Goal: Communication & Community: Answer question/provide support

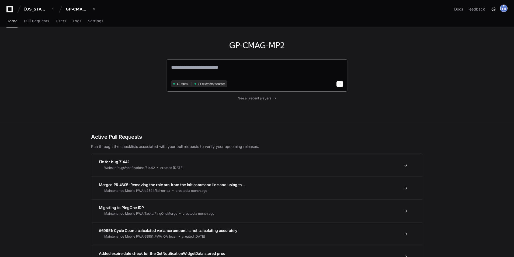
click at [204, 71] on textarea at bounding box center [257, 71] width 172 height 15
type textarea "**********"
click at [251, 99] on span "See all recent players" at bounding box center [254, 97] width 33 height 4
click at [253, 97] on span "See all recent players" at bounding box center [254, 97] width 33 height 4
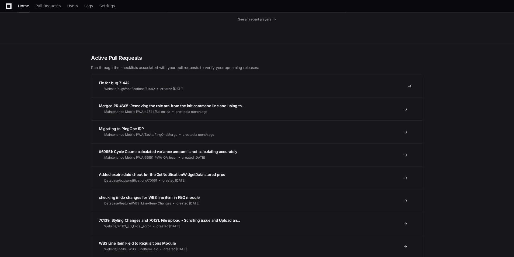
scroll to position [81, 0]
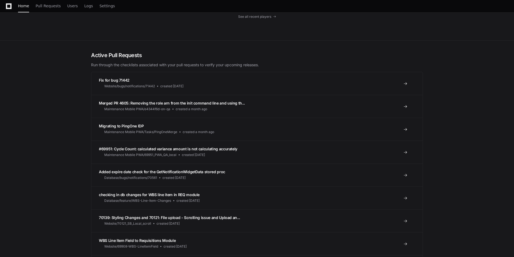
click at [261, 16] on span "See all recent players" at bounding box center [254, 17] width 33 height 4
click at [275, 16] on span at bounding box center [275, 16] width 3 height 3
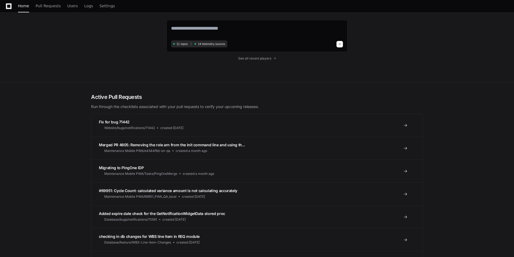
scroll to position [0, 0]
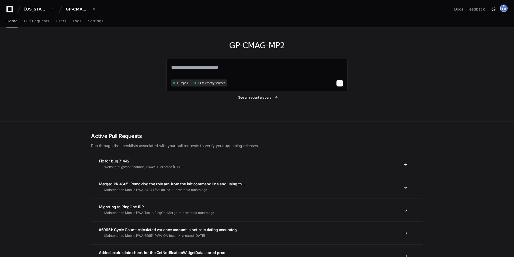
click at [251, 98] on span "See all recent players" at bounding box center [254, 97] width 33 height 4
click at [267, 97] on span "See all recent players" at bounding box center [254, 98] width 33 height 4
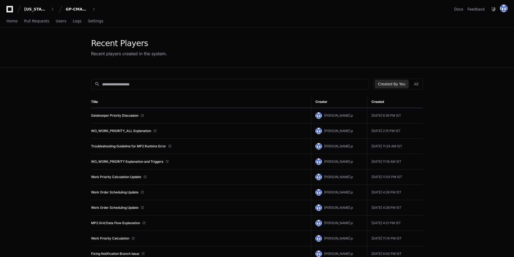
click at [132, 113] on td "Gatekeeper Priority Discussion" at bounding box center [201, 115] width 220 height 15
click at [131, 115] on link "Gatekeeper Priority Discussion" at bounding box center [114, 115] width 47 height 4
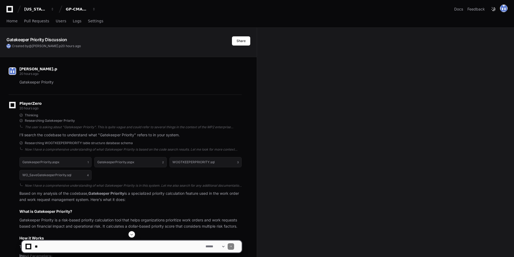
click at [65, 243] on textarea at bounding box center [119, 246] width 171 height 12
click at [81, 244] on textarea at bounding box center [119, 246] width 171 height 12
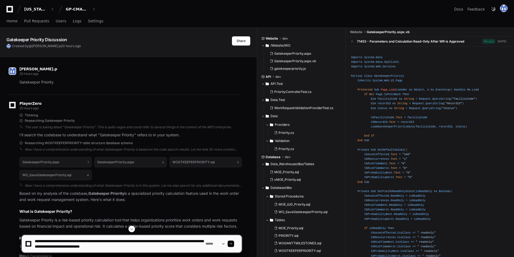
paste textarea "**********"
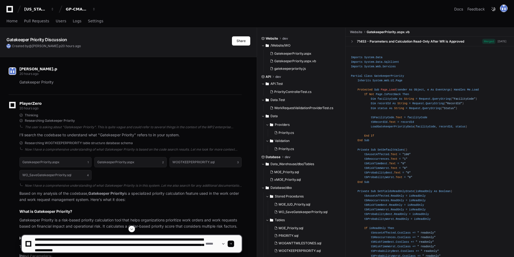
click at [163, 251] on textarea at bounding box center [119, 243] width 171 height 17
click at [183, 249] on textarea at bounding box center [119, 243] width 171 height 17
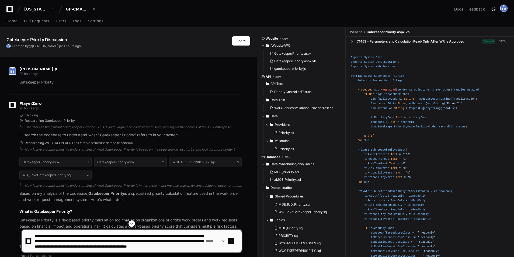
type textarea "**********"
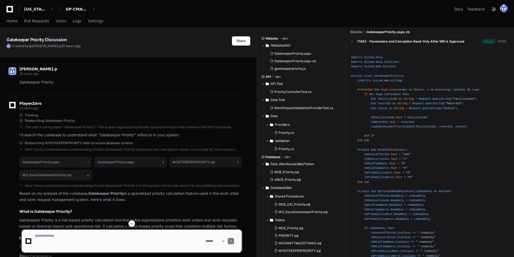
scroll to position [0, 0]
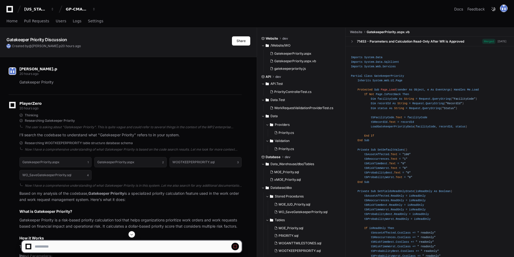
click at [133, 236] on span at bounding box center [131, 234] width 4 height 4
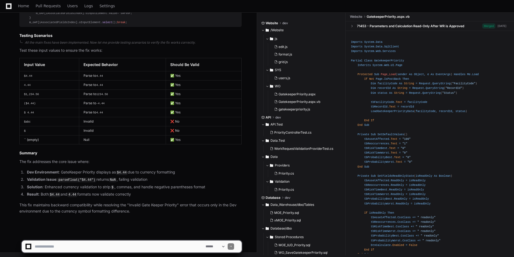
scroll to position [3153, 0]
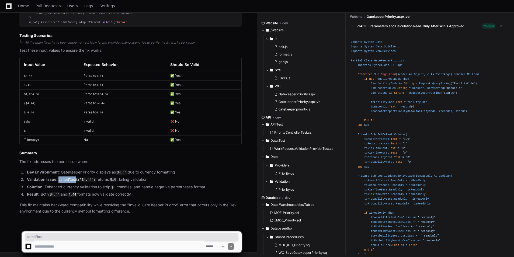
drag, startPoint x: 59, startPoint y: 182, endPoint x: 75, endPoint y: 182, distance: 15.6
click at [75, 182] on li "Validation Issue : parseFloat("$4.44") returns NaN , failing validation" at bounding box center [133, 179] width 216 height 6
click at [90, 242] on textarea at bounding box center [119, 246] width 171 height 12
type textarea "**********"
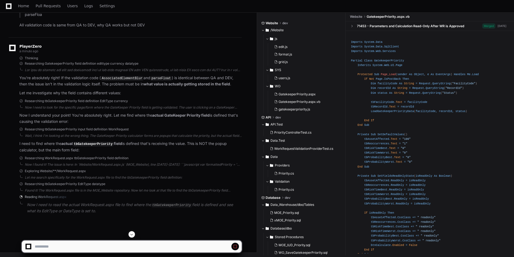
scroll to position [3385, 0]
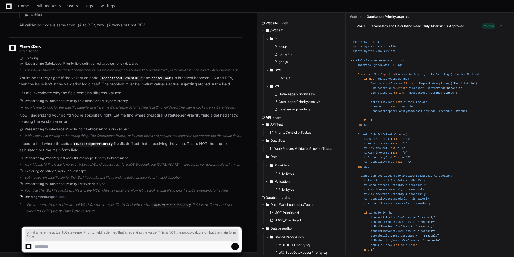
drag, startPoint x: 37, startPoint y: 146, endPoint x: 94, endPoint y: 153, distance: 57.5
click at [94, 153] on p "I need to find where the actual tbGatekeeperPriority field is defined that's re…" at bounding box center [130, 147] width 222 height 12
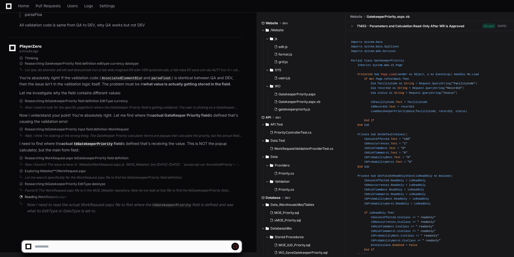
drag, startPoint x: 94, startPoint y: 153, endPoint x: 159, endPoint y: 155, distance: 64.9
click at [159, 155] on div "PlayerZero a minute ago Thinking Researching GatekeeperPriority field definitio…" at bounding box center [125, 130] width 233 height 186
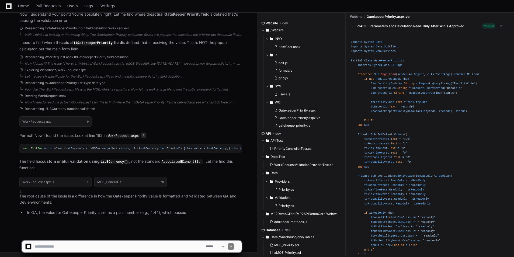
scroll to position [3486, 0]
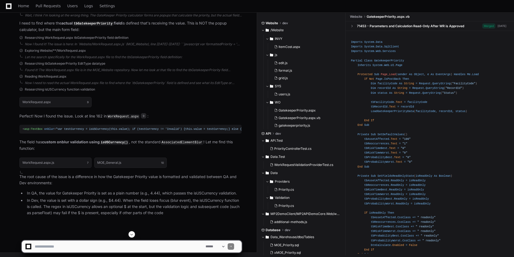
click at [54, 250] on textarea at bounding box center [119, 246] width 171 height 12
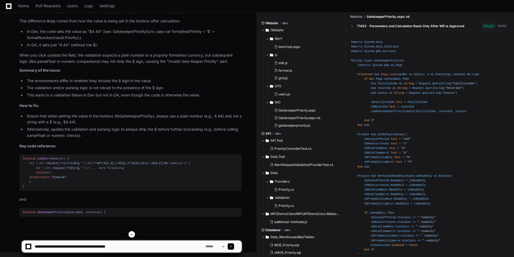
type textarea "**********"
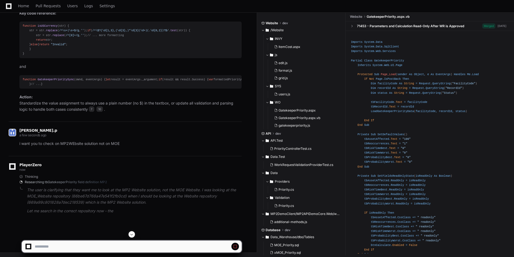
scroll to position [3647, 0]
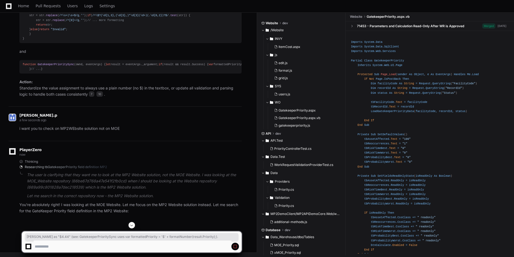
drag, startPoint x: 75, startPoint y: 94, endPoint x: 129, endPoint y: 97, distance: 54.2
drag, startPoint x: 142, startPoint y: 88, endPoint x: 147, endPoint y: 93, distance: 7.2
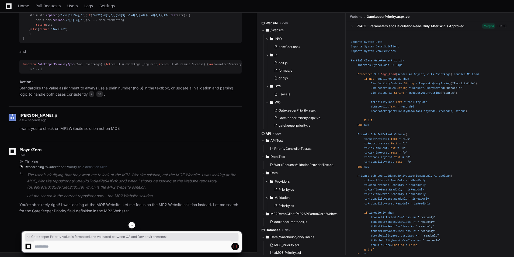
drag, startPoint x: 147, startPoint y: 93, endPoint x: 87, endPoint y: 120, distance: 65.7
drag, startPoint x: 65, startPoint y: 103, endPoint x: 122, endPoint y: 104, distance: 56.8
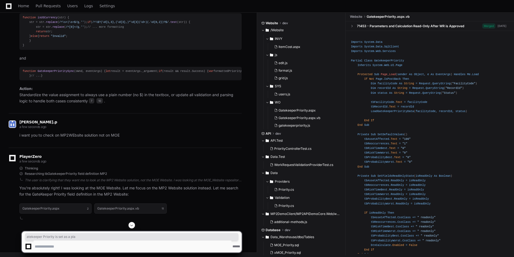
scroll to position [3647, 0]
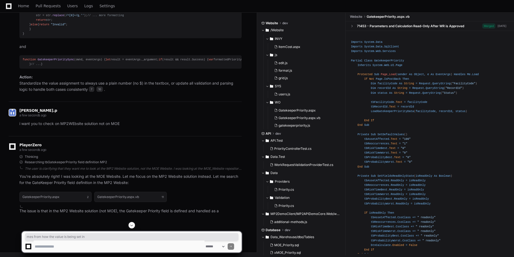
drag, startPoint x: 61, startPoint y: 84, endPoint x: 121, endPoint y: 103, distance: 63.1
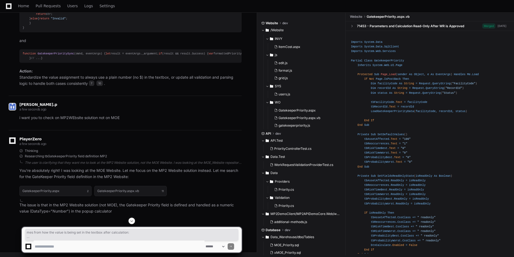
drag, startPoint x: 121, startPoint y: 103, endPoint x: 114, endPoint y: 109, distance: 9.4
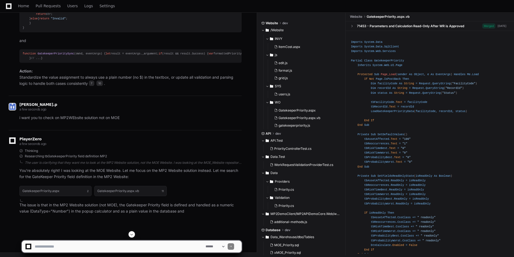
scroll to position [3755, 0]
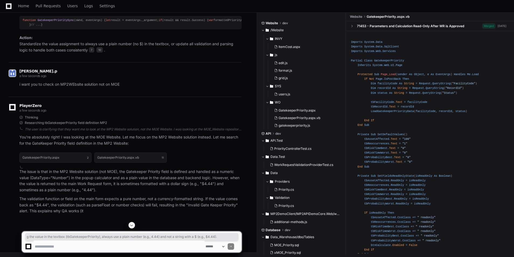
drag, startPoint x: 68, startPoint y: 65, endPoint x: 127, endPoint y: 74, distance: 59.4
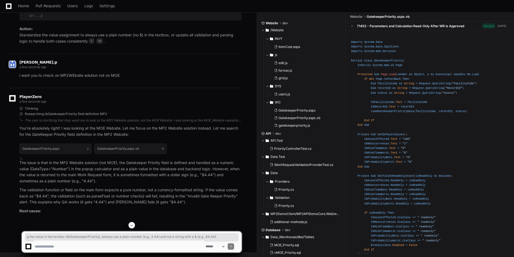
drag, startPoint x: 127, startPoint y: 74, endPoint x: 125, endPoint y: 88, distance: 14.1
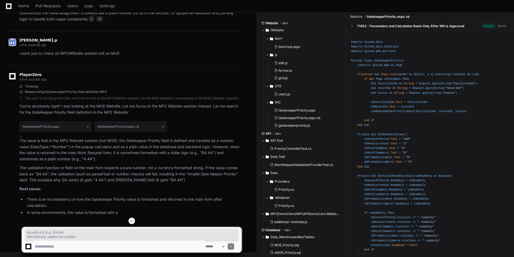
drag, startPoint x: 71, startPoint y: 79, endPoint x: 85, endPoint y: 81, distance: 14.4
drag, startPoint x: 85, startPoint y: 81, endPoint x: 93, endPoint y: 98, distance: 18.7
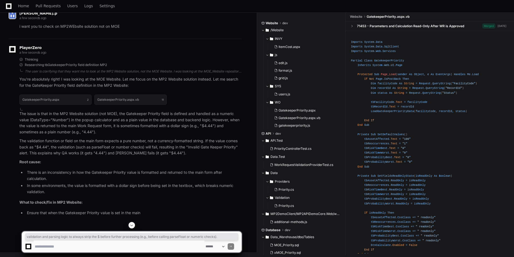
drag, startPoint x: 85, startPoint y: 81, endPoint x: 114, endPoint y: 90, distance: 30.4
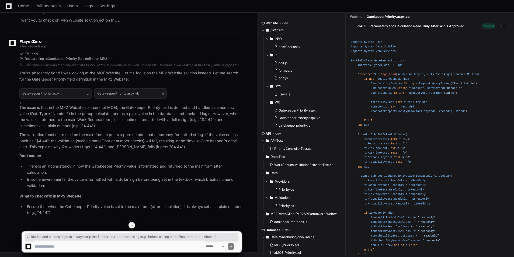
drag, startPoint x: 114, startPoint y: 90, endPoint x: 169, endPoint y: 105, distance: 56.7
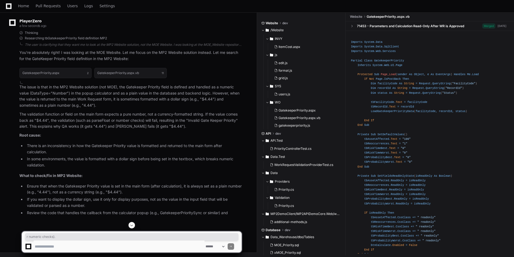
drag, startPoint x: 49, startPoint y: 87, endPoint x: 87, endPoint y: 87, distance: 38.5
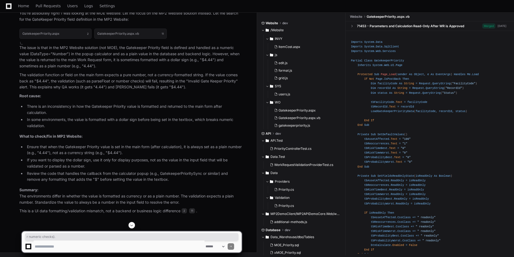
scroll to position [4051, 0]
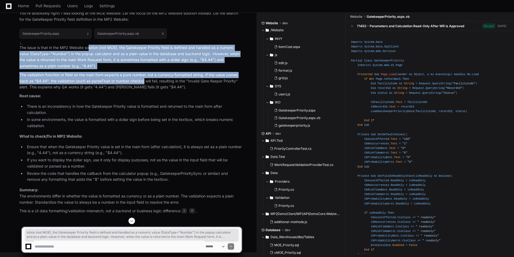
drag, startPoint x: 89, startPoint y: 63, endPoint x: 145, endPoint y: 97, distance: 65.7
click at [145, 97] on article "The issue is that in the MP2 Website solution (not MOE), the Gatekeeper Priorit…" at bounding box center [130, 129] width 222 height 169
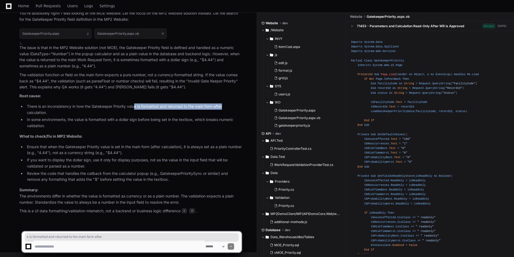
drag, startPoint x: 136, startPoint y: 107, endPoint x: 226, endPoint y: 107, distance: 89.7
click at [226, 107] on li "There is an inconsistency in how the Gatekeeper Priority value is formatted and…" at bounding box center [133, 109] width 216 height 12
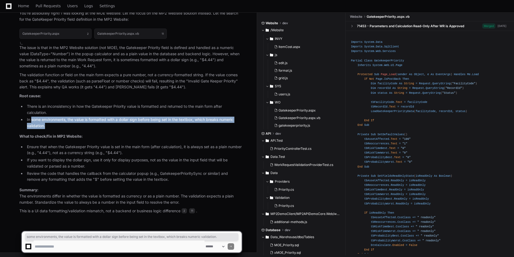
drag, startPoint x: 35, startPoint y: 118, endPoint x: 93, endPoint y: 128, distance: 59.1
click at [93, 128] on li "In some environments, the value is formatted with a dollar sign before being se…" at bounding box center [133, 123] width 216 height 12
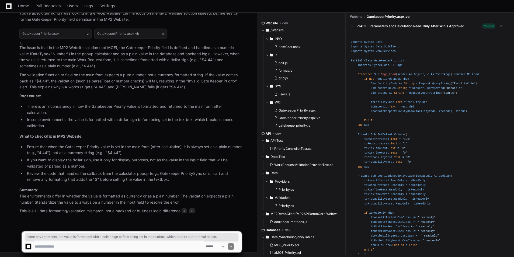
drag, startPoint x: 93, startPoint y: 128, endPoint x: 130, endPoint y: 135, distance: 37.1
click at [130, 135] on p "What to check/fix in MP2 Website:" at bounding box center [130, 136] width 222 height 6
drag, startPoint x: 35, startPoint y: 135, endPoint x: 97, endPoint y: 132, distance: 62.5
click at [97, 132] on article "The issue is that in the MP2 Website solution (not MOE), the Gatekeeper Priorit…" at bounding box center [130, 129] width 222 height 169
drag, startPoint x: 97, startPoint y: 132, endPoint x: 92, endPoint y: 141, distance: 10.3
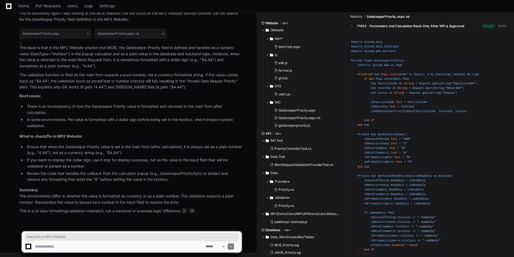
click at [92, 141] on article "The issue is that in the MP2 Website solution (not MOE), the Gatekeeper Priorit…" at bounding box center [130, 129] width 222 height 169
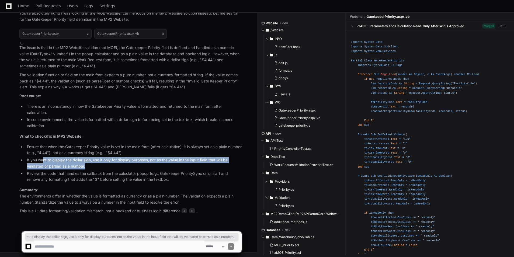
drag, startPoint x: 43, startPoint y: 162, endPoint x: 183, endPoint y: 164, distance: 139.7
click at [183, 164] on li "If you want to display the dollar sign, use it only for display purposes, not a…" at bounding box center [133, 163] width 216 height 12
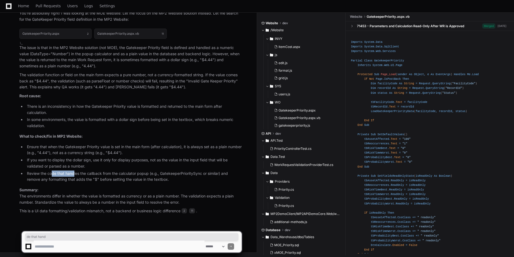
drag, startPoint x: 52, startPoint y: 173, endPoint x: 75, endPoint y: 175, distance: 22.4
click at [75, 175] on li "Review the code that handles the callback from the calculator popup (e.g., Gate…" at bounding box center [133, 176] width 216 height 12
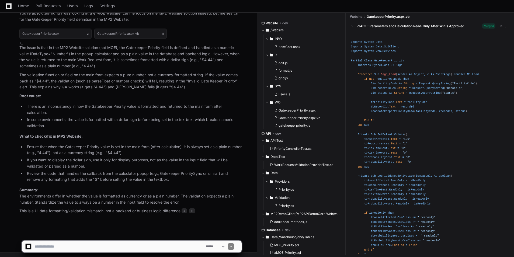
click at [51, 180] on li "Review the code that handles the callback from the calculator popup (e.g., Gate…" at bounding box center [133, 176] width 216 height 12
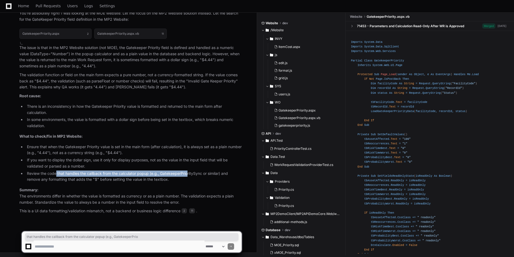
drag, startPoint x: 82, startPoint y: 174, endPoint x: 187, endPoint y: 171, distance: 105.6
click at [187, 171] on li "Review the code that handles the callback from the calculator popup (e.g., Gate…" at bounding box center [133, 176] width 216 height 12
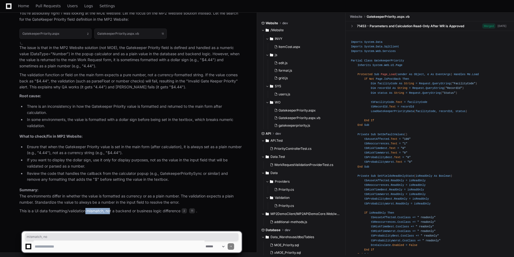
drag, startPoint x: 86, startPoint y: 212, endPoint x: 111, endPoint y: 212, distance: 25.1
click at [111, 212] on p "This is a UI data formatting/validation mismatch, not a backend or business log…" at bounding box center [130, 211] width 222 height 6
drag, startPoint x: 111, startPoint y: 212, endPoint x: 160, endPoint y: 213, distance: 49.6
click at [160, 213] on p "This is a UI data formatting/validation mismatch, not a backend or business log…" at bounding box center [130, 211] width 222 height 6
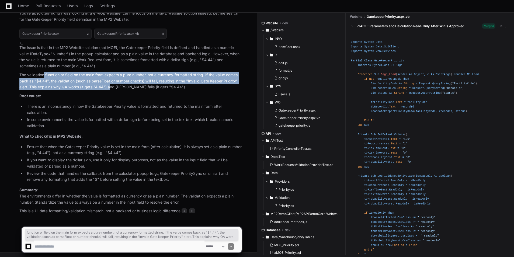
drag, startPoint x: 45, startPoint y: 74, endPoint x: 111, endPoint y: 85, distance: 66.7
click at [111, 85] on p "The validation function or field on the main form expects a pure number, not a …" at bounding box center [130, 81] width 222 height 18
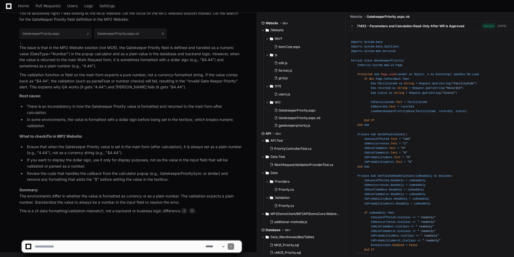
click at [126, 123] on li "In some environments, the value is formatted with a dollar sign before being se…" at bounding box center [133, 123] width 216 height 12
click at [63, 122] on li "In some environments, the value is formatted with a dollar sign before being se…" at bounding box center [133, 123] width 216 height 12
click at [156, 247] on textarea at bounding box center [119, 246] width 171 height 12
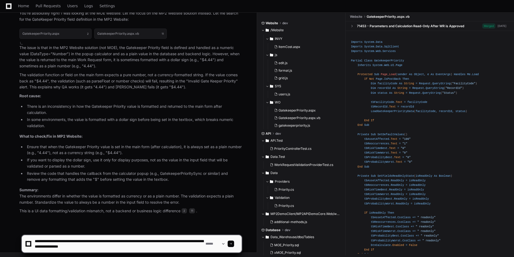
type textarea "**********"
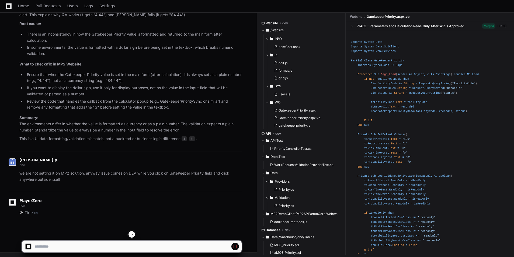
scroll to position [4141, 0]
